Goal: Find specific page/section: Find specific page/section

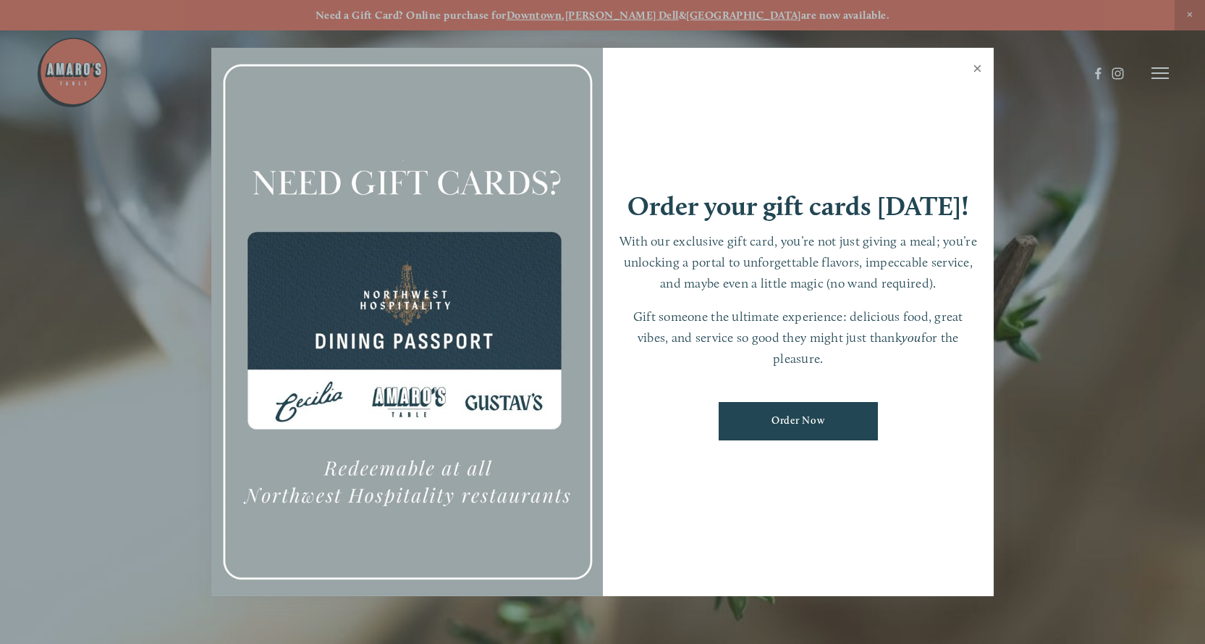
click at [982, 63] on link "Close" at bounding box center [978, 70] width 28 height 41
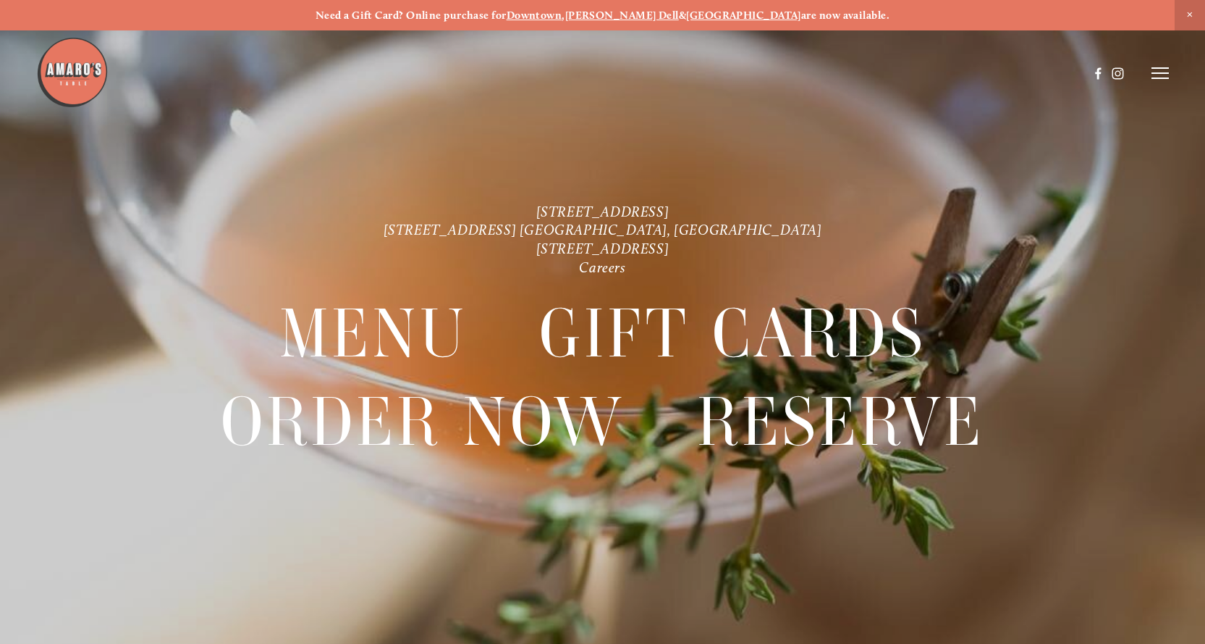
click at [1137, 69] on header "Menu Order Now Visit Gallery 0" at bounding box center [602, 73] width 1133 height 147
click at [1152, 73] on line at bounding box center [1160, 73] width 17 height 0
click at [896, 69] on span "Menu" at bounding box center [893, 73] width 27 height 12
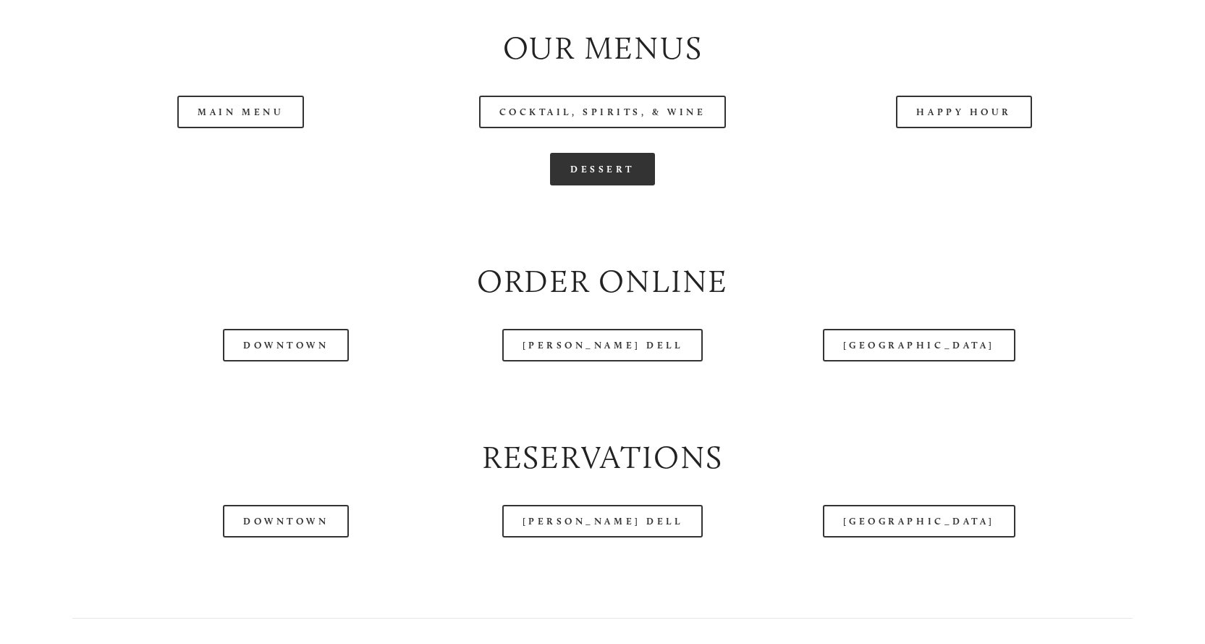
scroll to position [1737, 0]
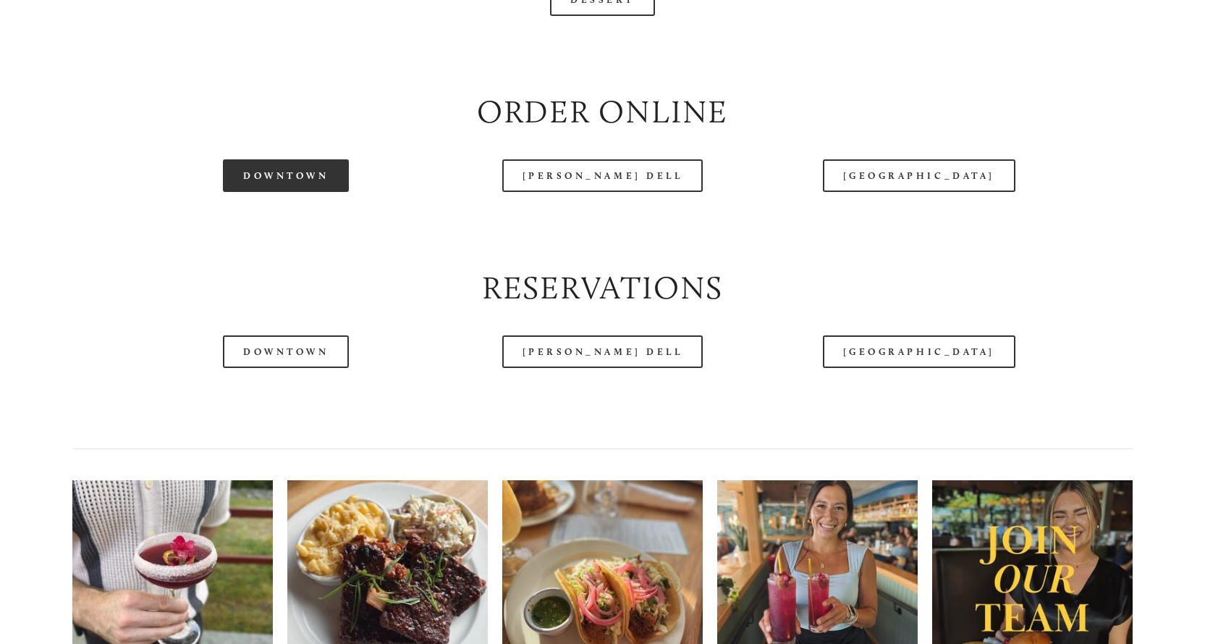
click at [321, 192] on link "Downtown" at bounding box center [286, 175] width 126 height 33
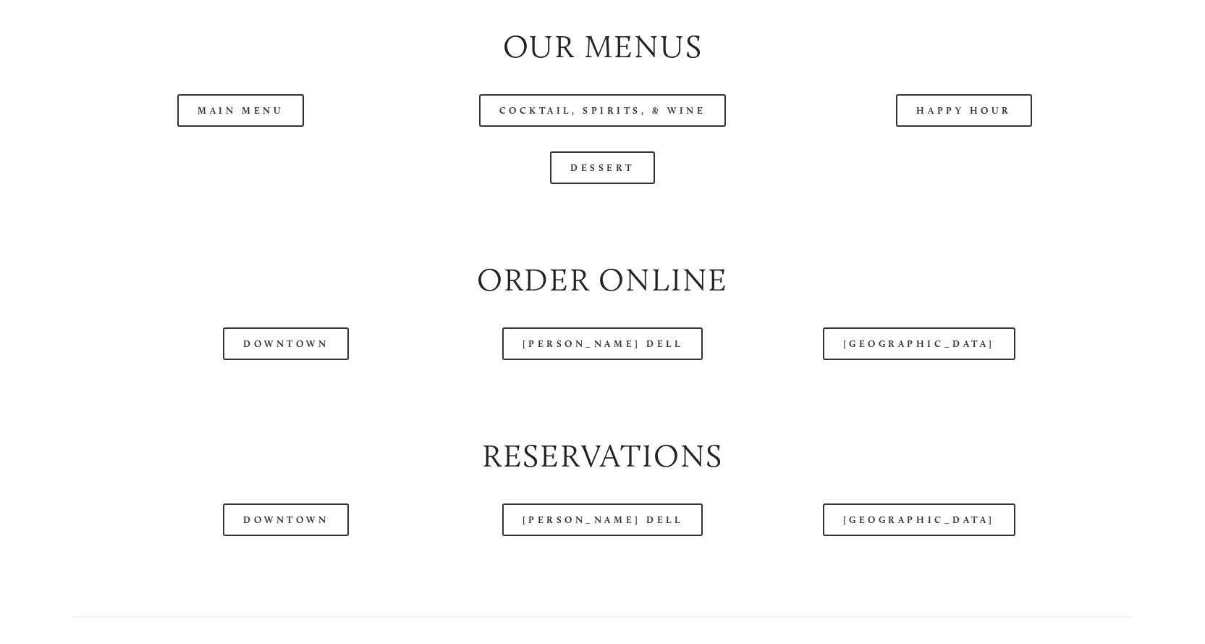
scroll to position [1593, 0]
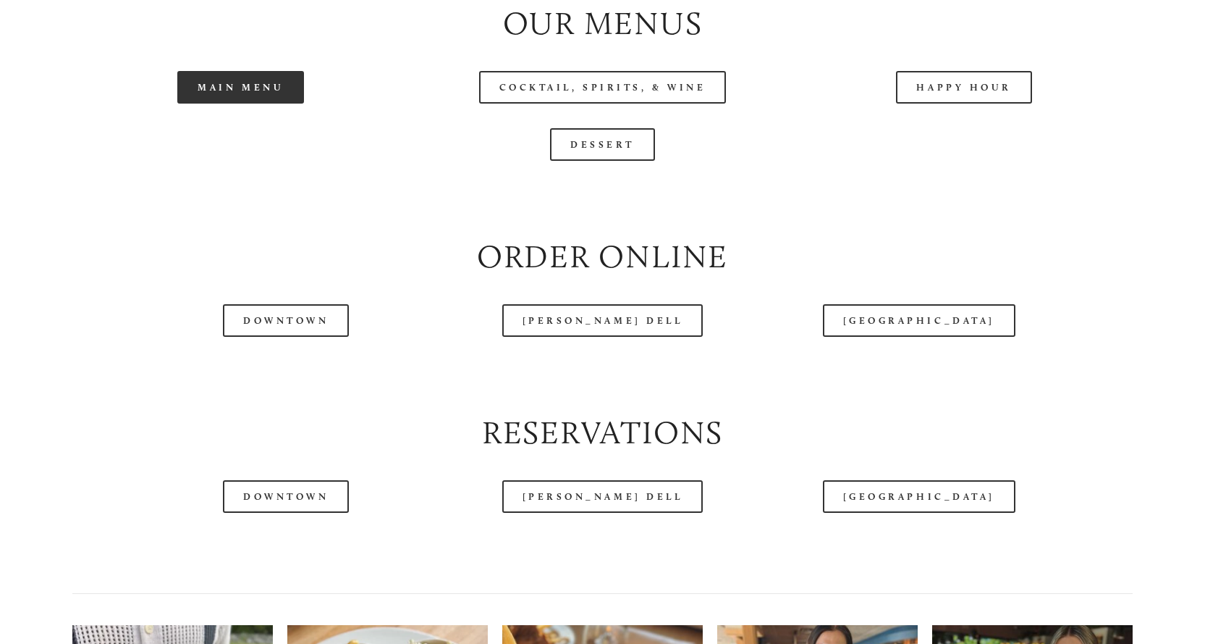
click at [216, 104] on link "Main Menu" at bounding box center [240, 87] width 127 height 33
